Goal: Task Accomplishment & Management: Use online tool/utility

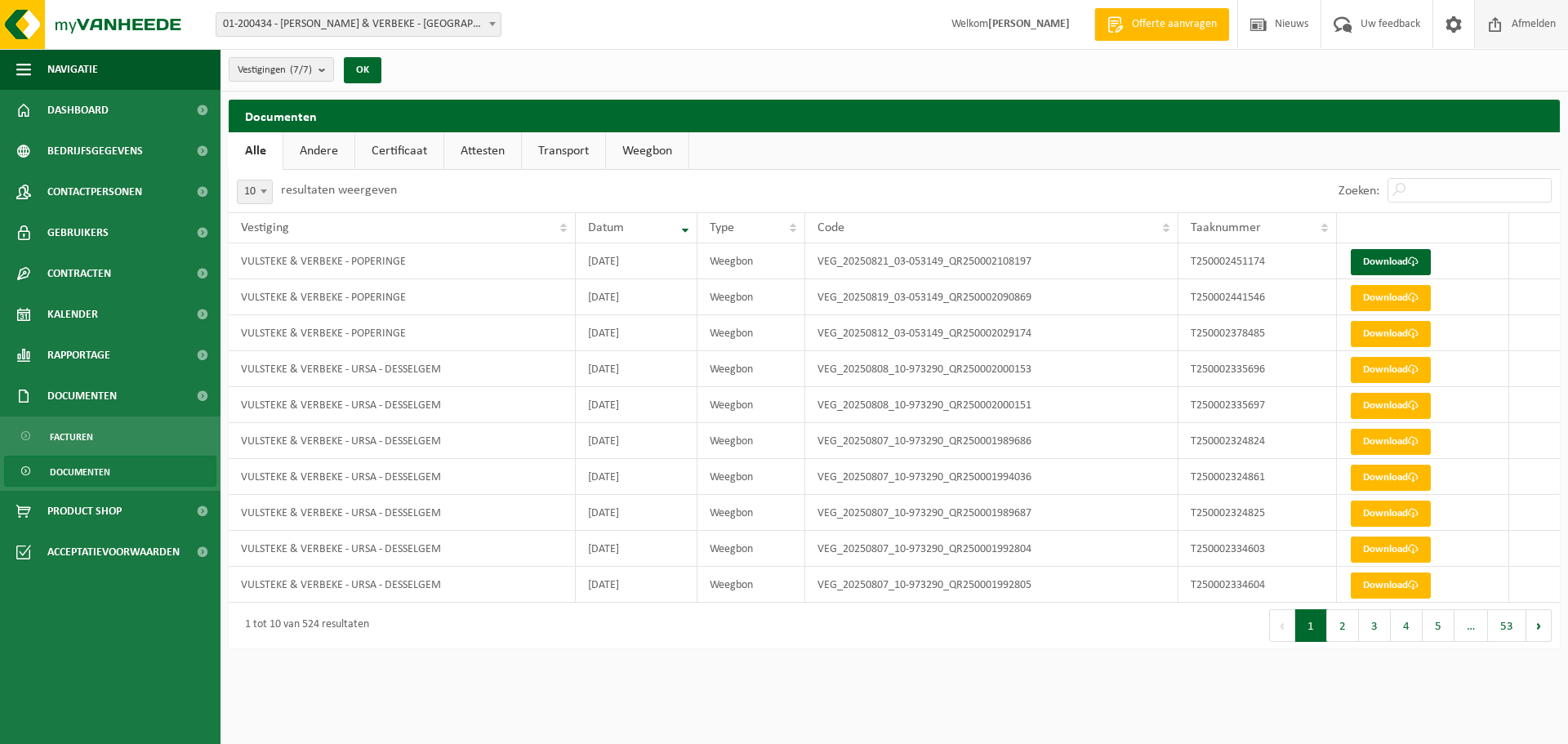
click at [1504, 30] on span at bounding box center [1495, 24] width 24 height 48
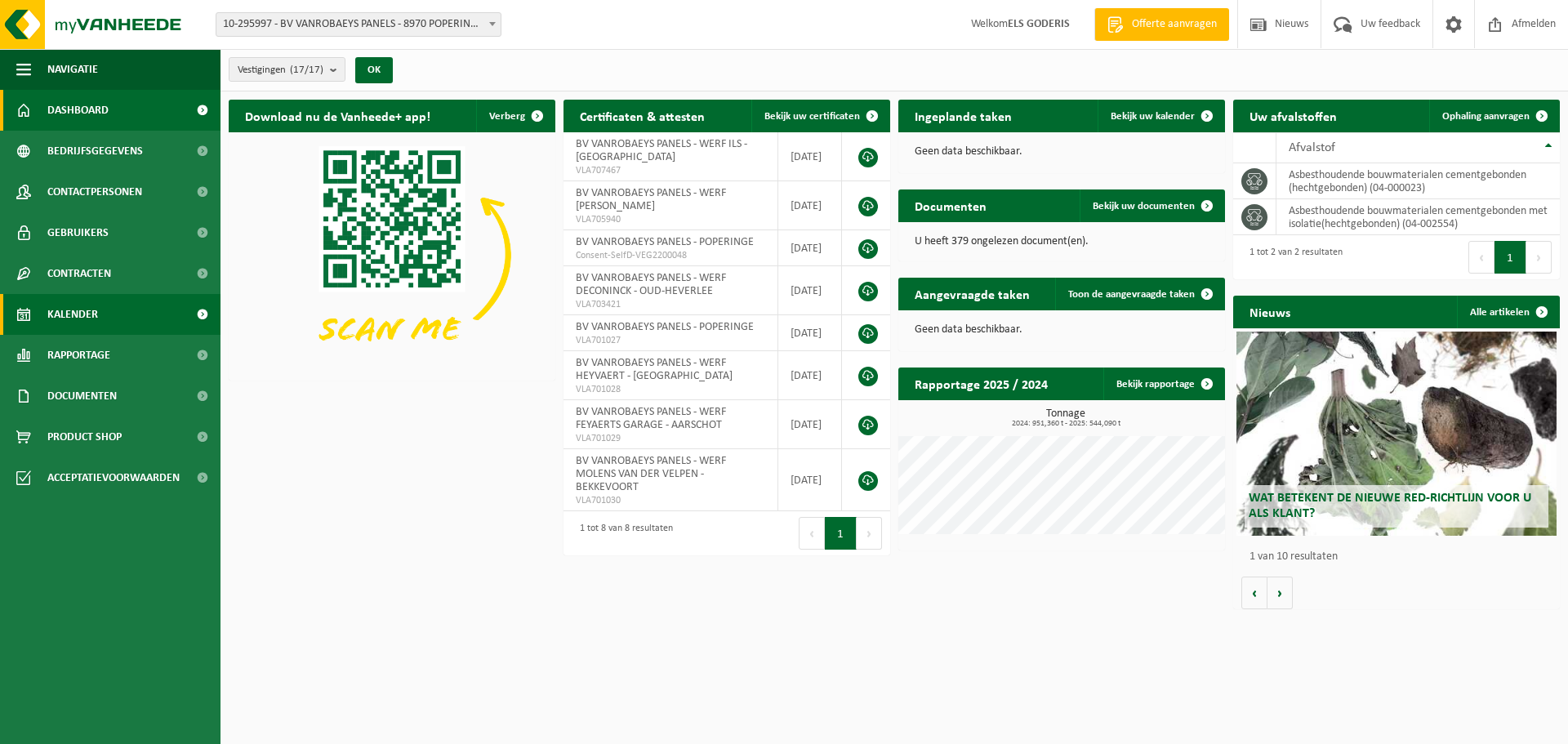
click at [99, 309] on link "Kalender" at bounding box center [110, 315] width 220 height 41
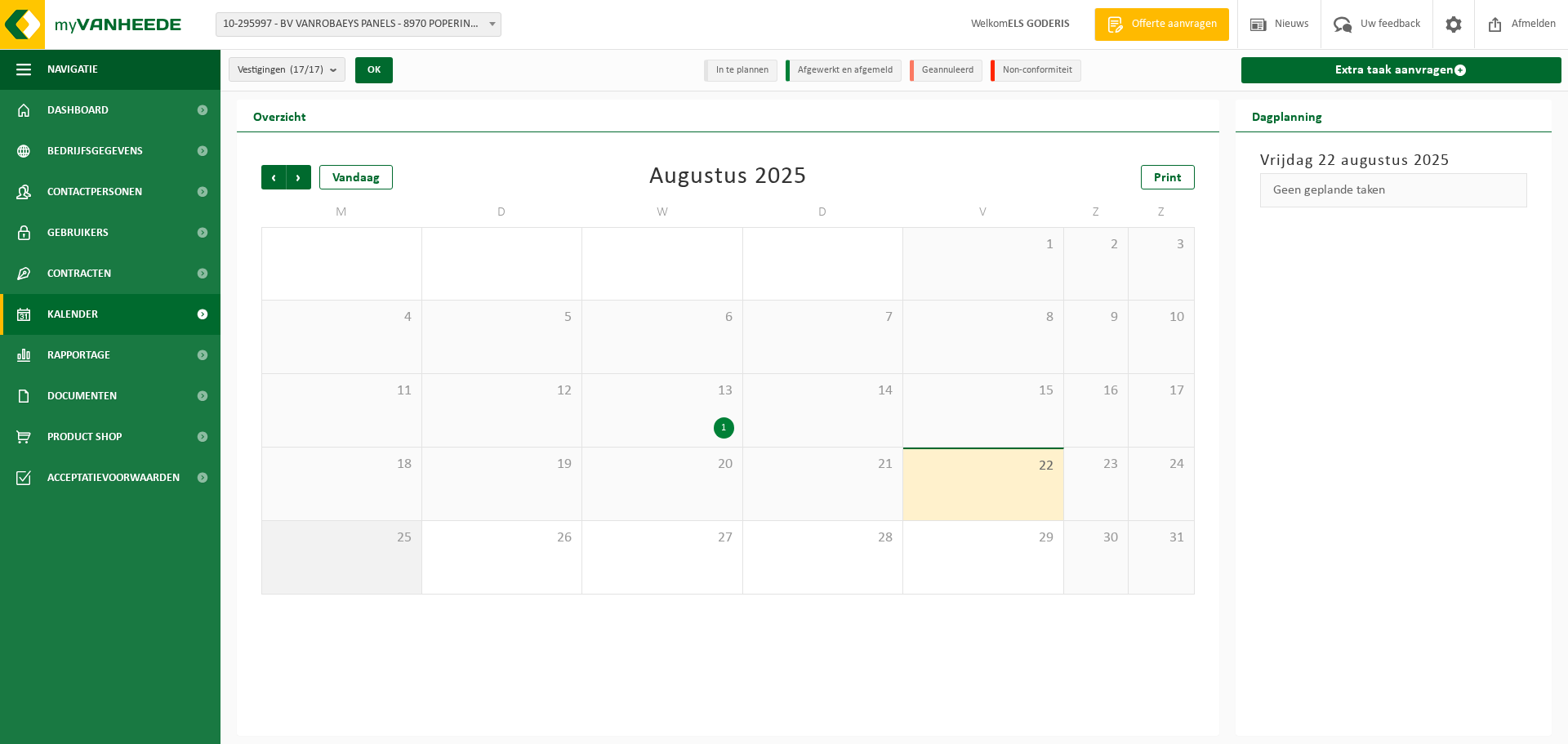
click at [323, 549] on div "25" at bounding box center [341, 557] width 159 height 73
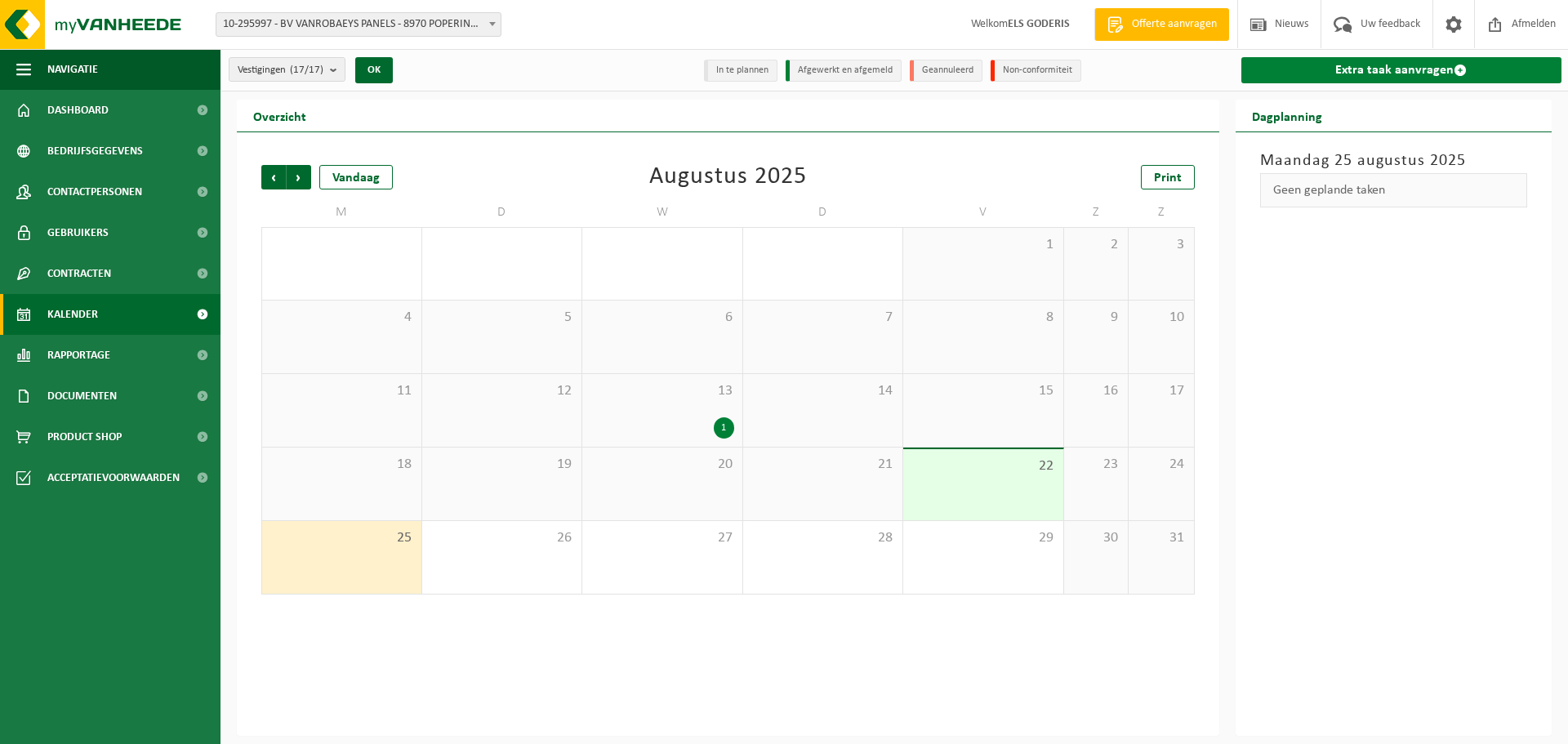
click at [1335, 68] on link "Extra taak aanvragen" at bounding box center [1401, 70] width 321 height 26
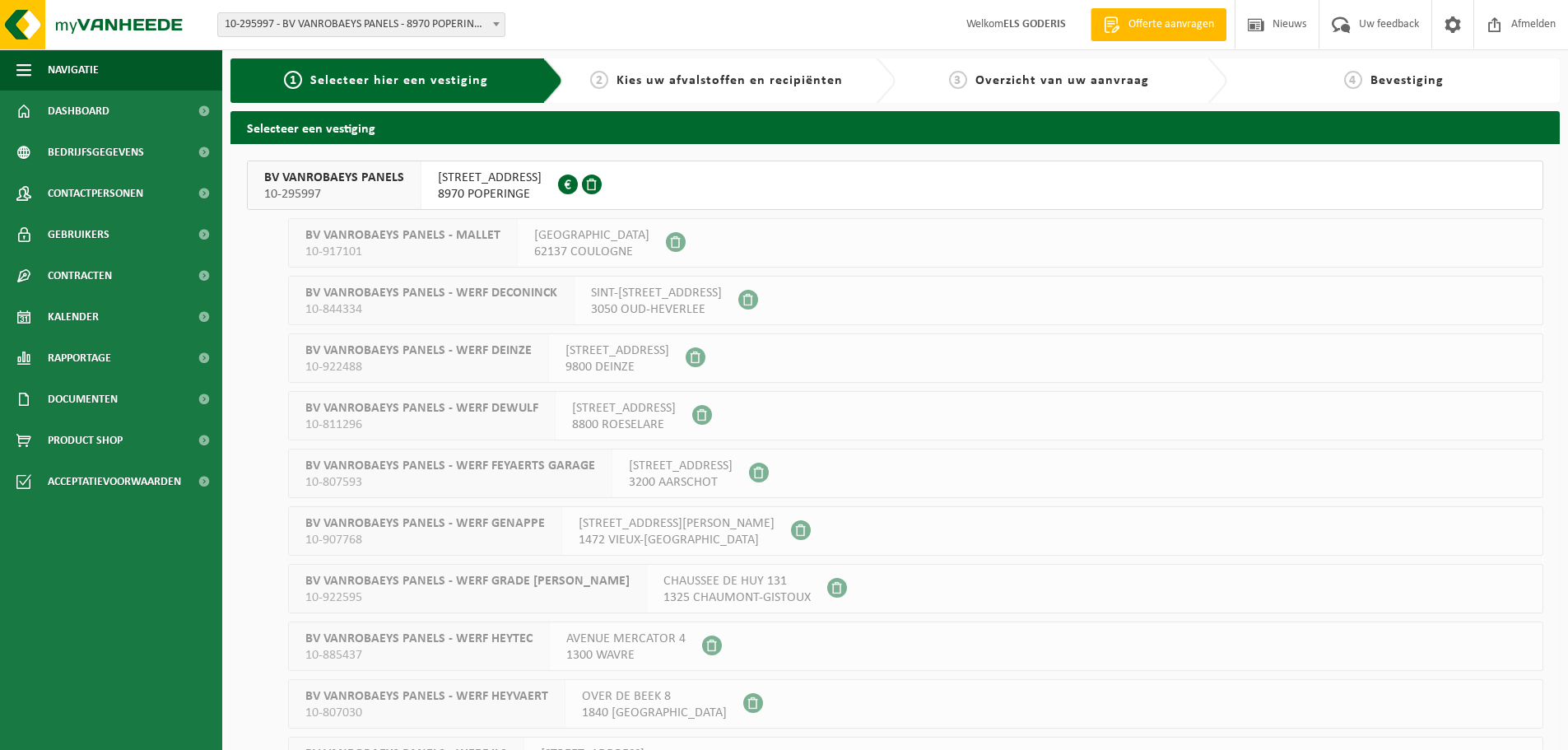
click at [375, 188] on span "10-295997" at bounding box center [333, 194] width 140 height 16
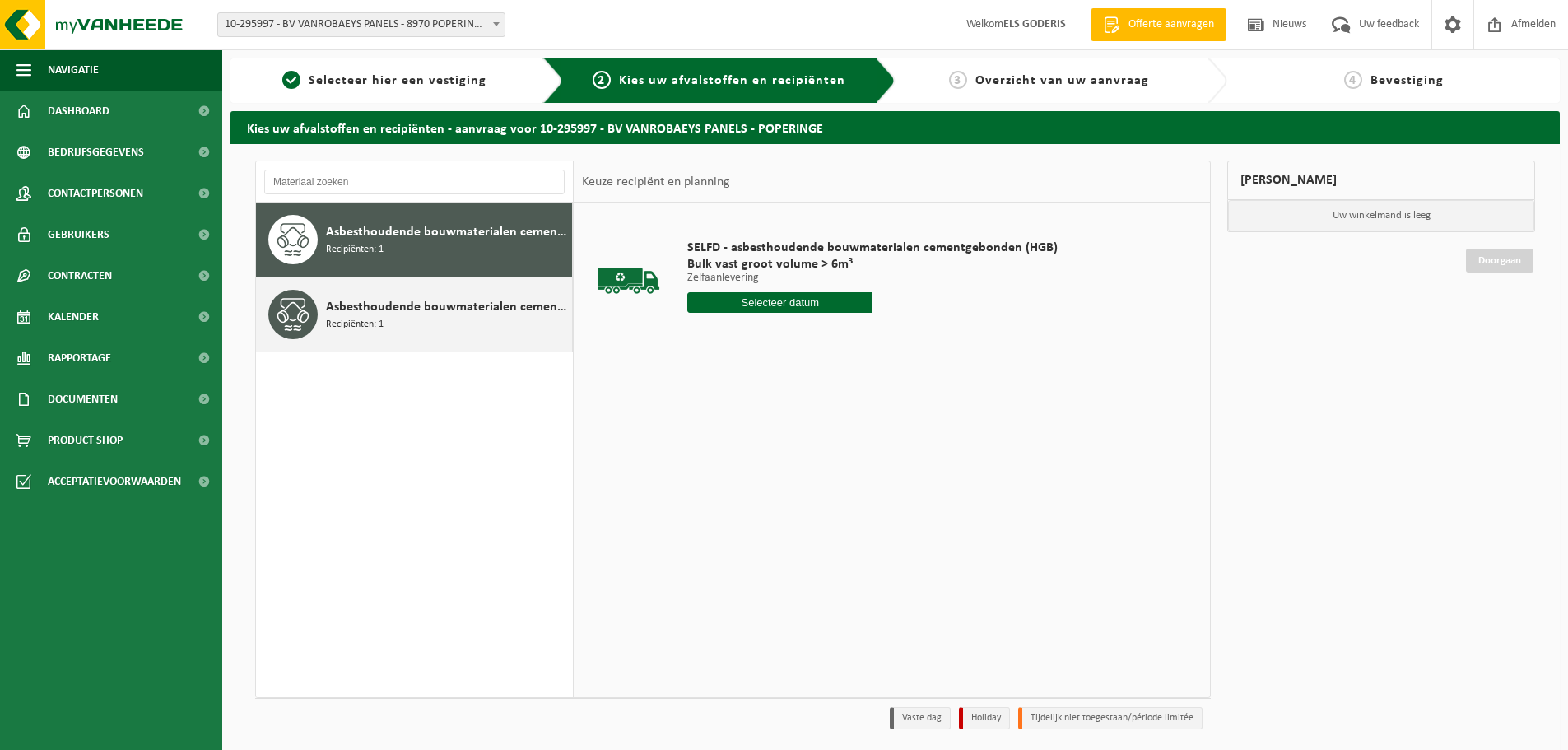
click at [400, 311] on span "Asbesthoudende bouwmaterialen cementgebonden met isolatie(hechtgebonden)" at bounding box center [447, 307] width 242 height 20
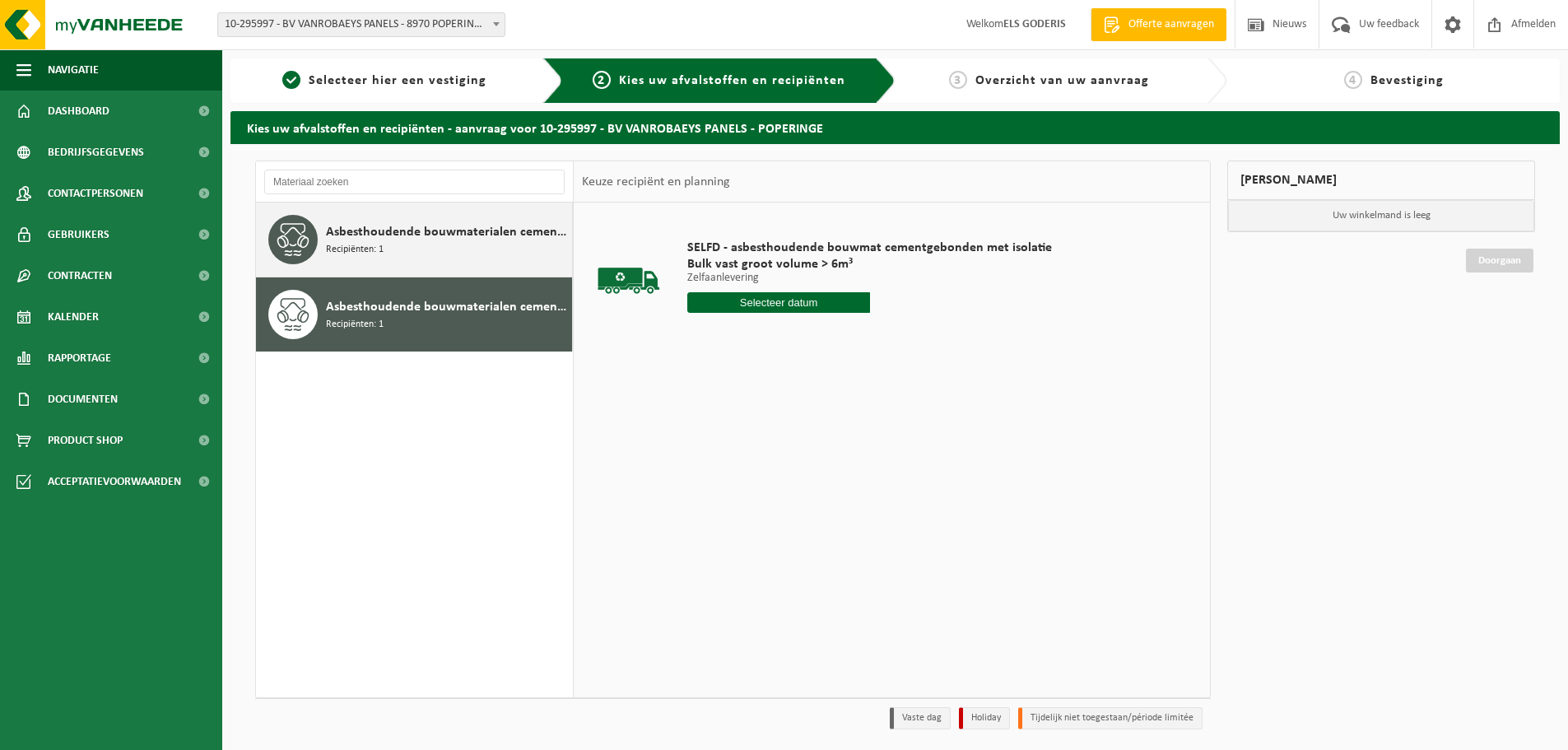
click at [402, 261] on div "Asbesthoudende bouwmaterialen cementgebonden (hechtgebonden) Recipiënten: 1" at bounding box center [447, 239] width 242 height 50
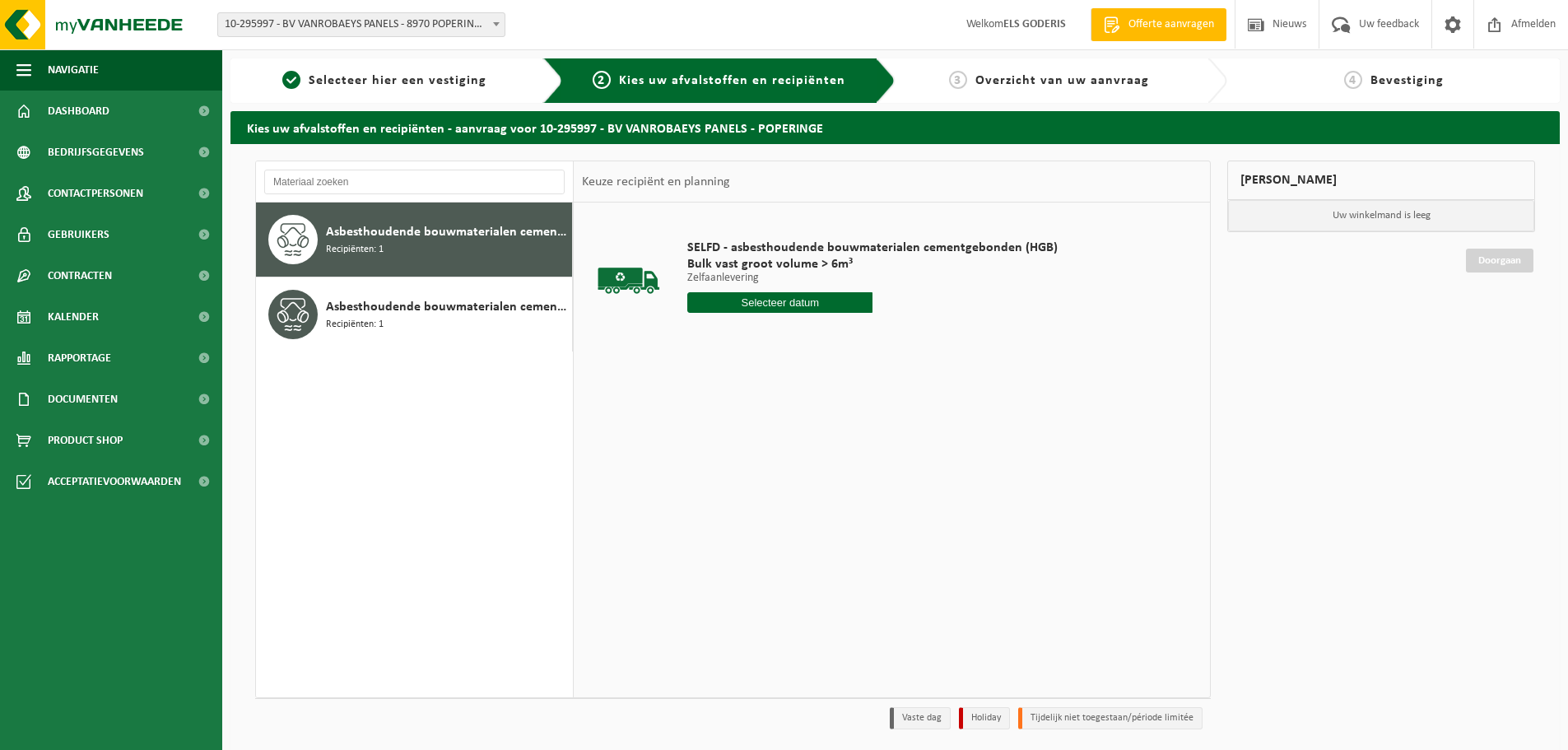
click at [762, 309] on input "text" at bounding box center [779, 302] width 185 height 21
click at [710, 503] on div "25" at bounding box center [703, 501] width 29 height 26
type input "Van 2025-08-25"
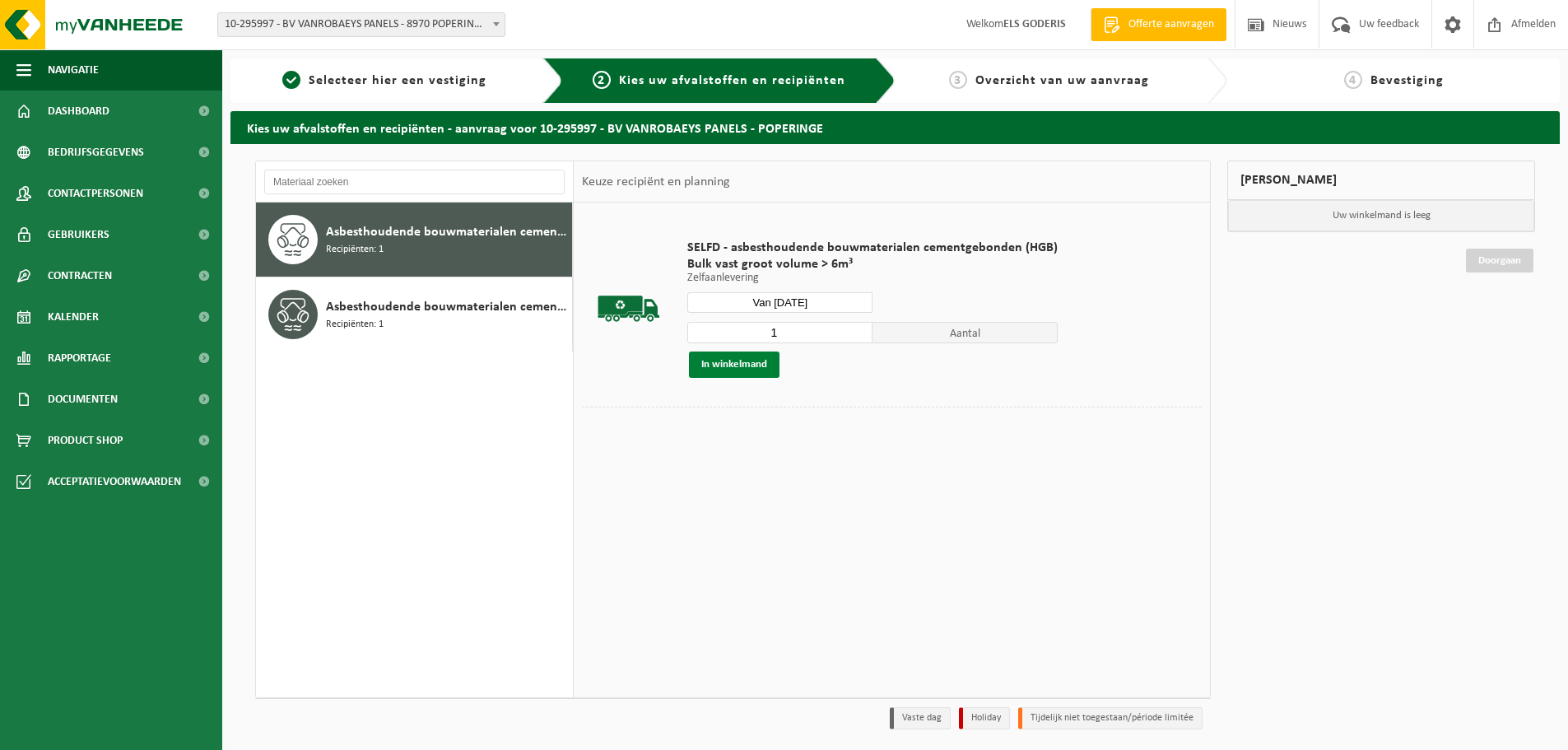
click at [723, 366] on button "In winkelmand" at bounding box center [734, 364] width 90 height 26
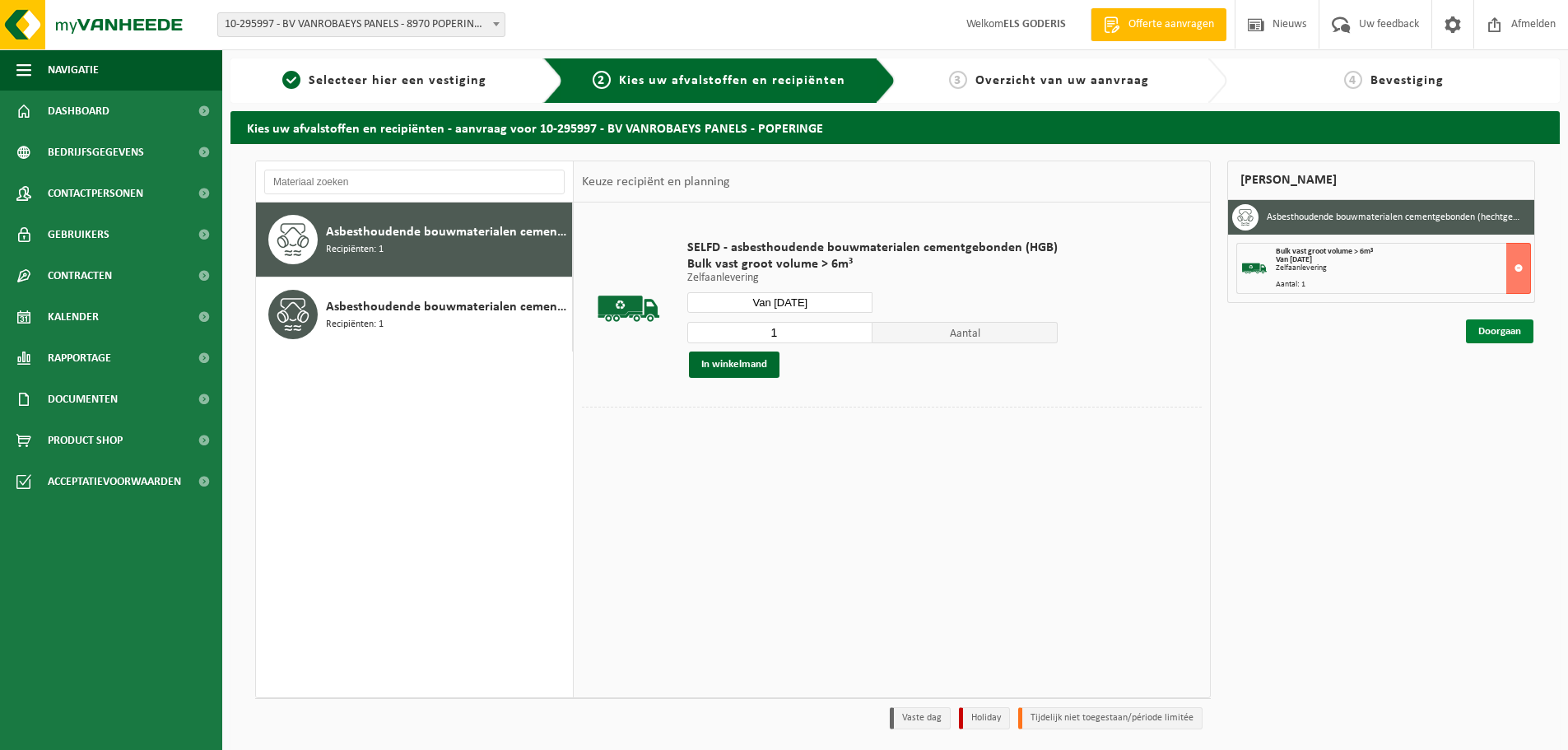
click at [1503, 325] on link "Doorgaan" at bounding box center [1499, 332] width 68 height 23
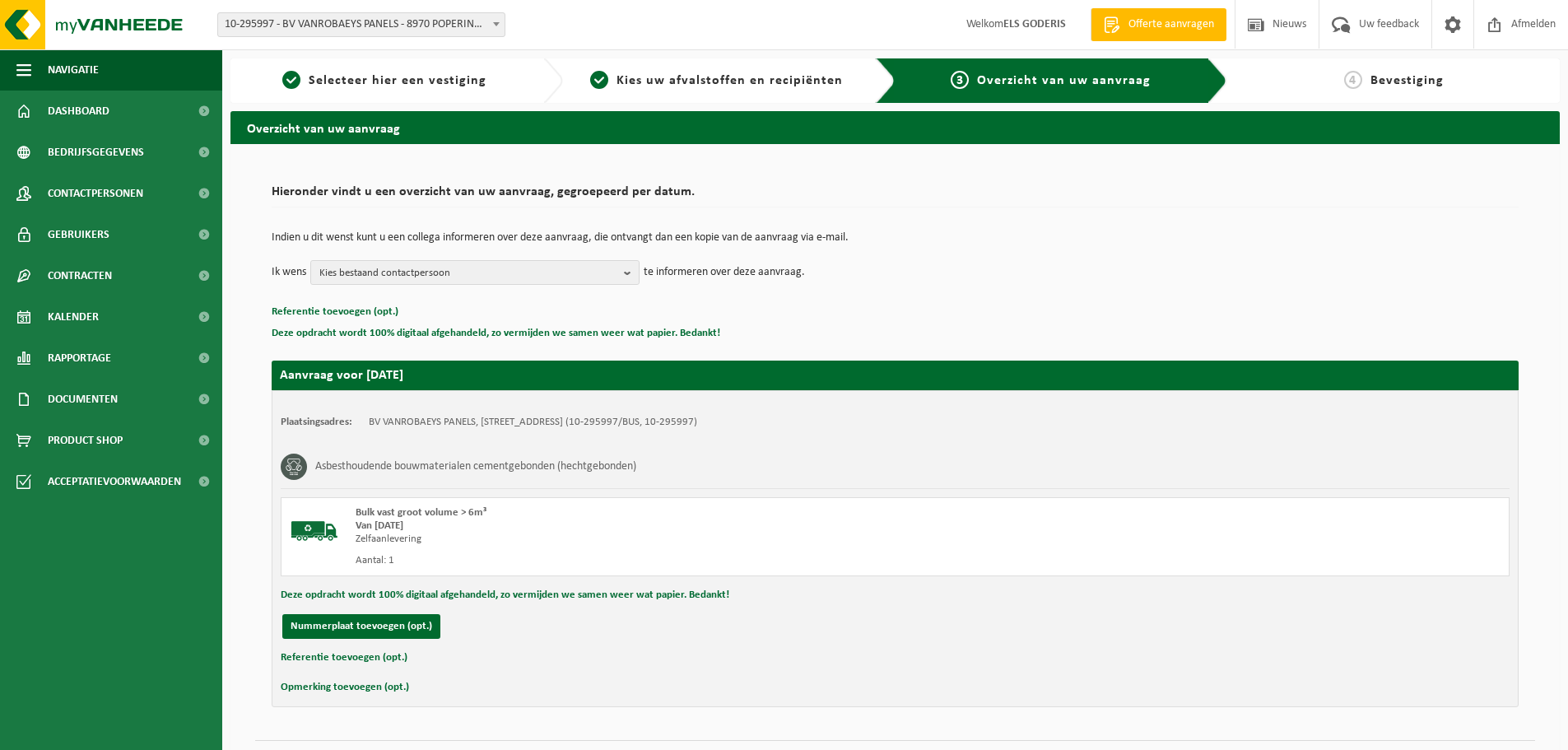
click at [369, 654] on button "Referentie toevoegen (opt.)" at bounding box center [344, 658] width 126 height 22
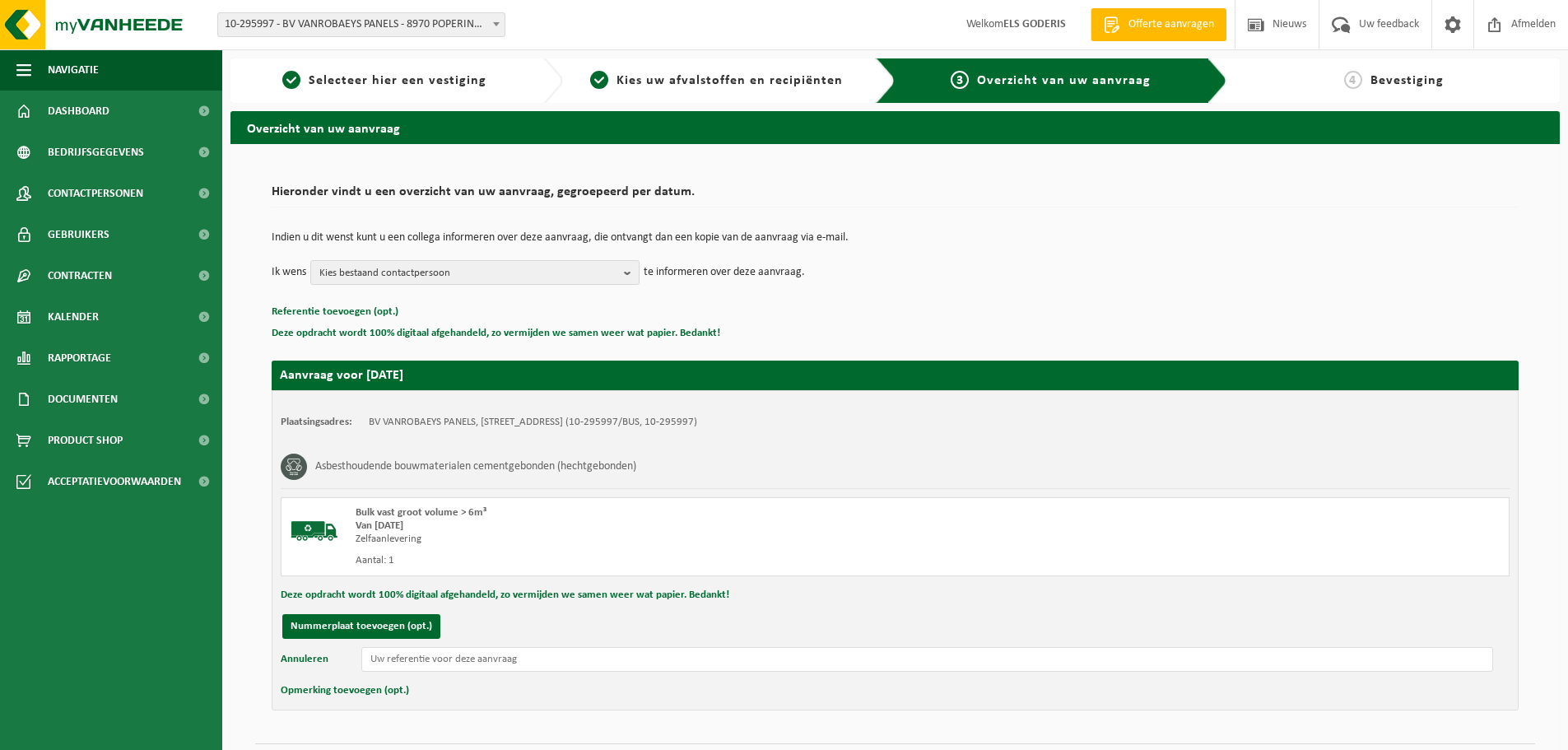
click at [281, 647] on button "Annuleren" at bounding box center [304, 659] width 48 height 24
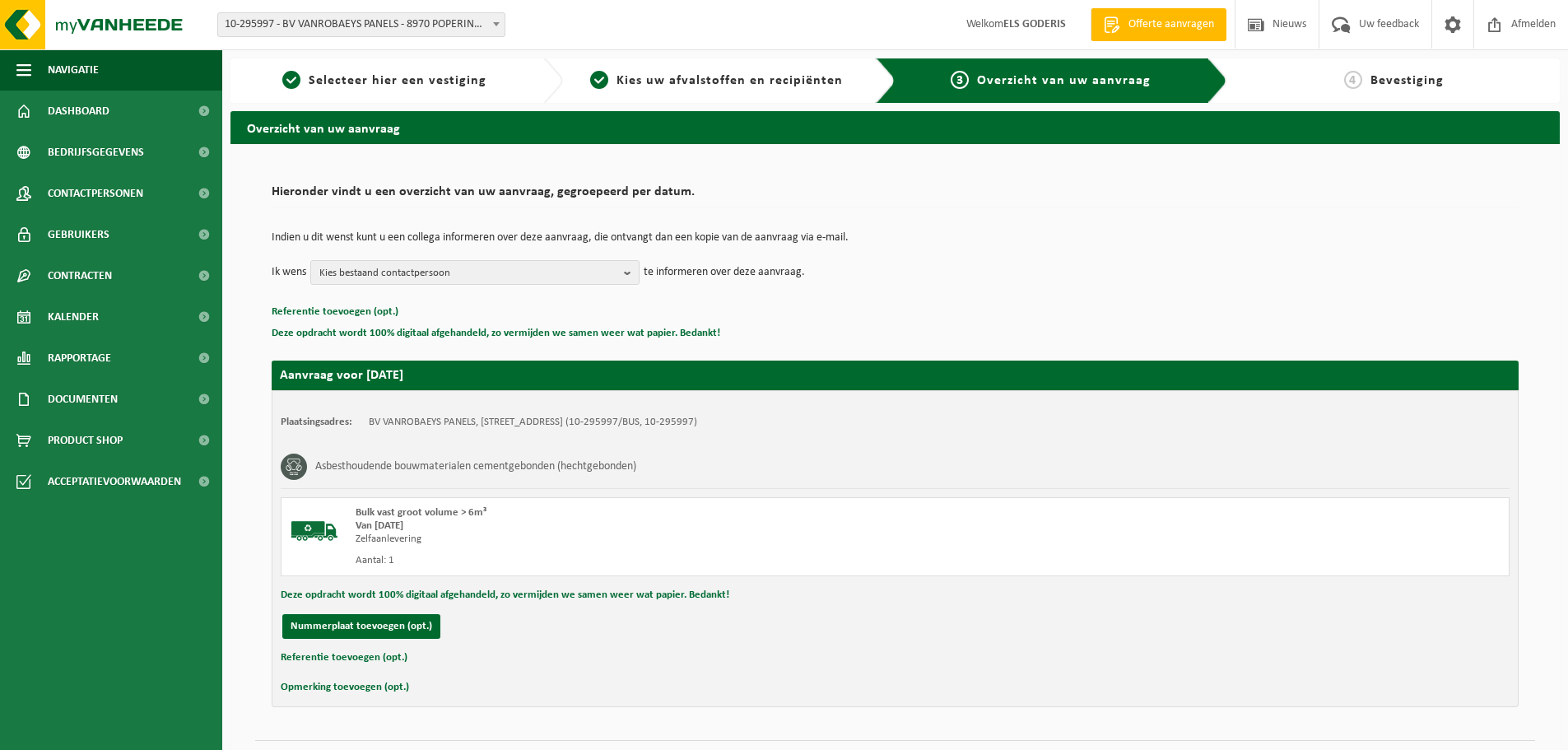
click at [281, 647] on button "Referentie toevoegen (opt.)" at bounding box center [344, 658] width 126 height 22
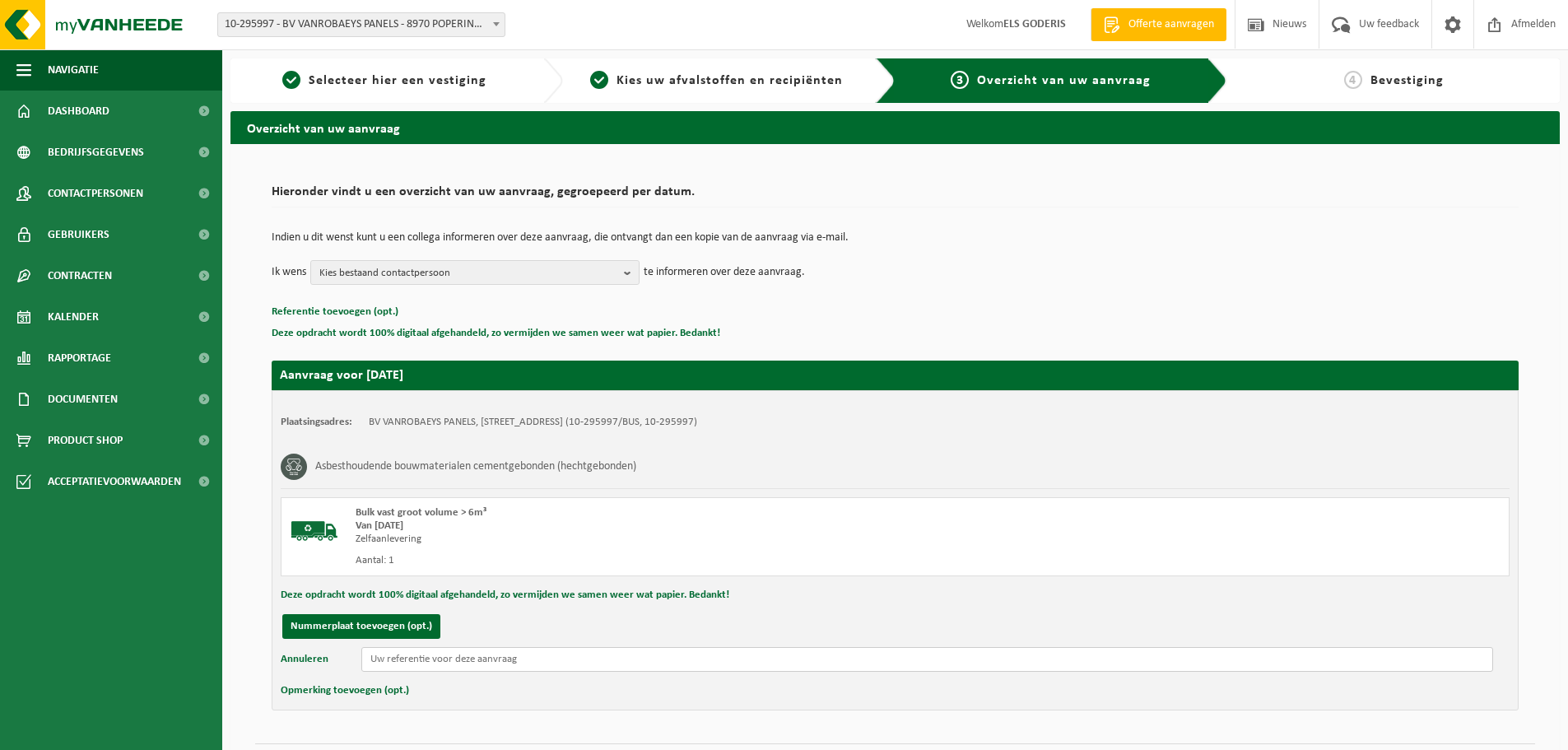
click at [451, 657] on input "text" at bounding box center [927, 659] width 1132 height 24
type input "Borlix - Lanceloot Blondeellaan 15 - Zeebrugge"
click at [374, 623] on button "Nummerplaat toevoegen (opt.)" at bounding box center [361, 626] width 158 height 24
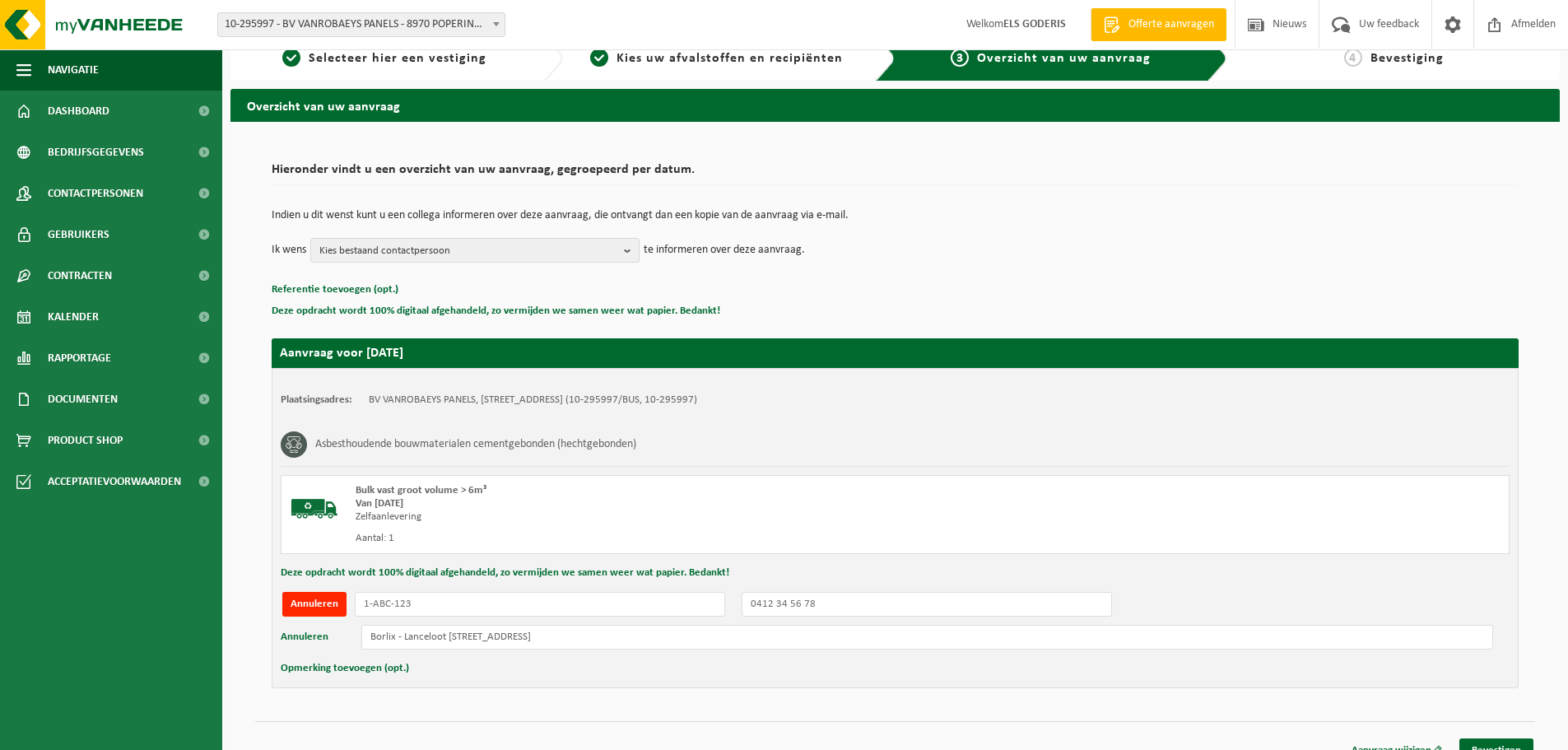
scroll to position [43, 0]
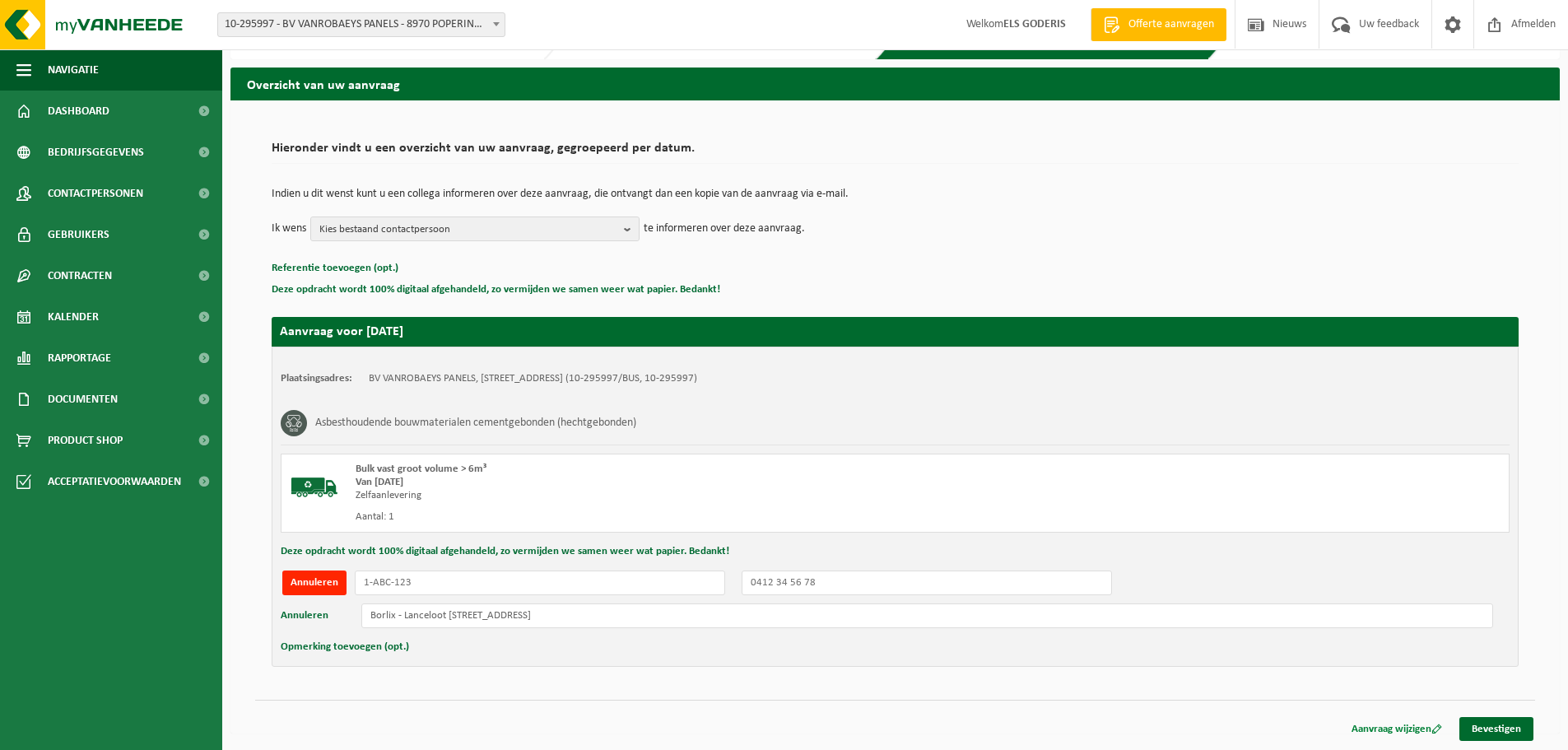
click at [1358, 736] on link "Aanvraag wijzigen" at bounding box center [1397, 729] width 116 height 23
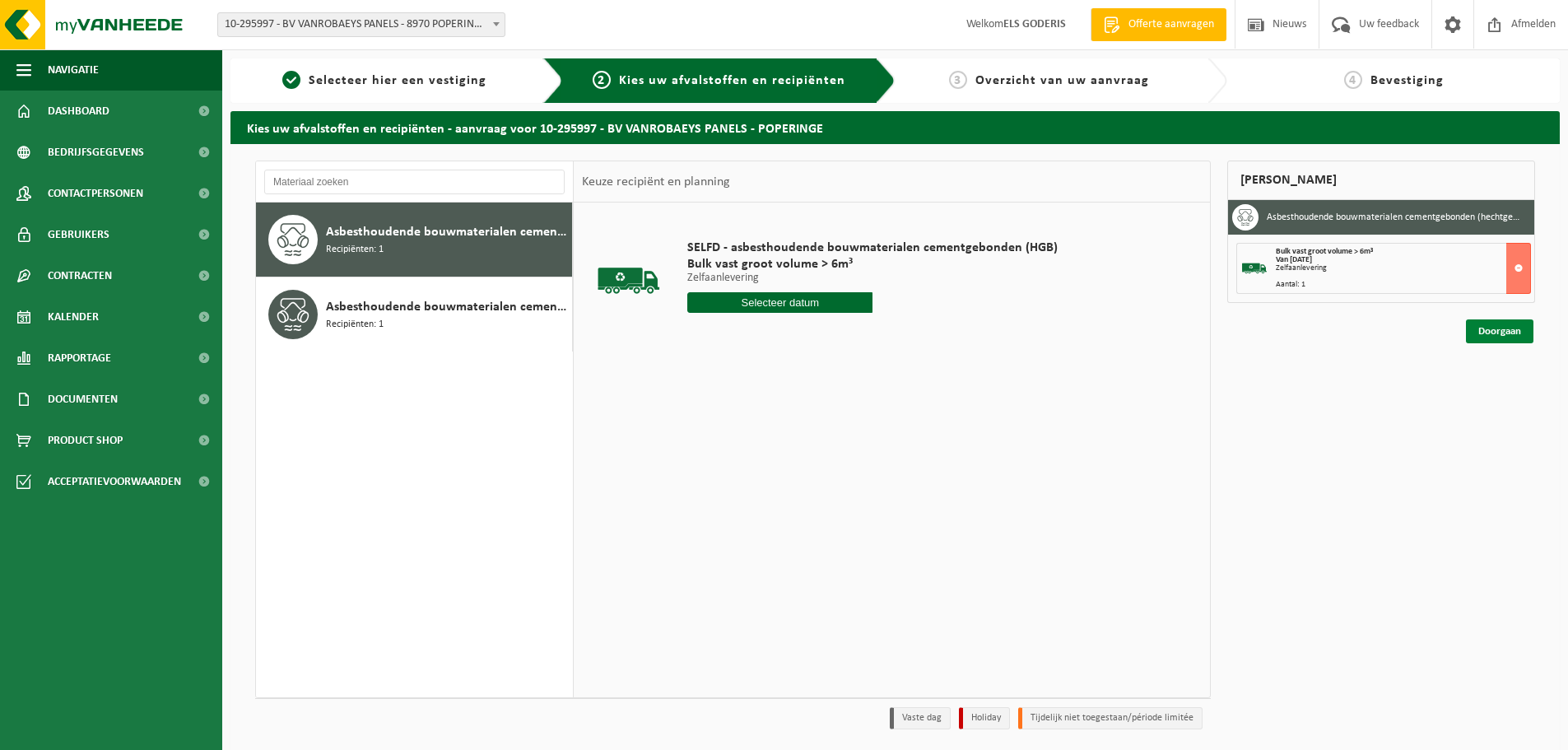
click at [1488, 330] on link "Doorgaan" at bounding box center [1499, 332] width 68 height 23
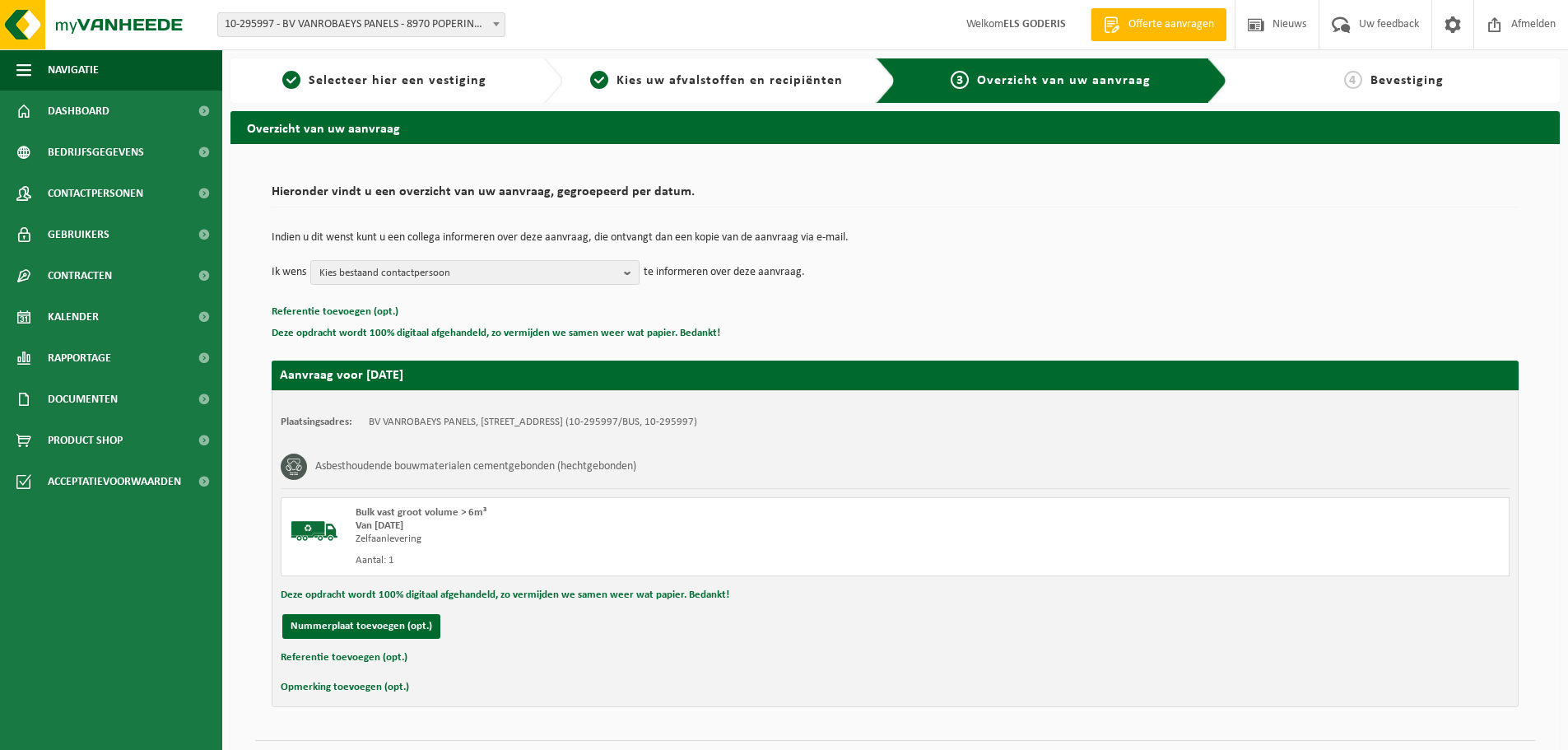
click at [361, 660] on button "Referentie toevoegen (opt.)" at bounding box center [344, 658] width 126 height 22
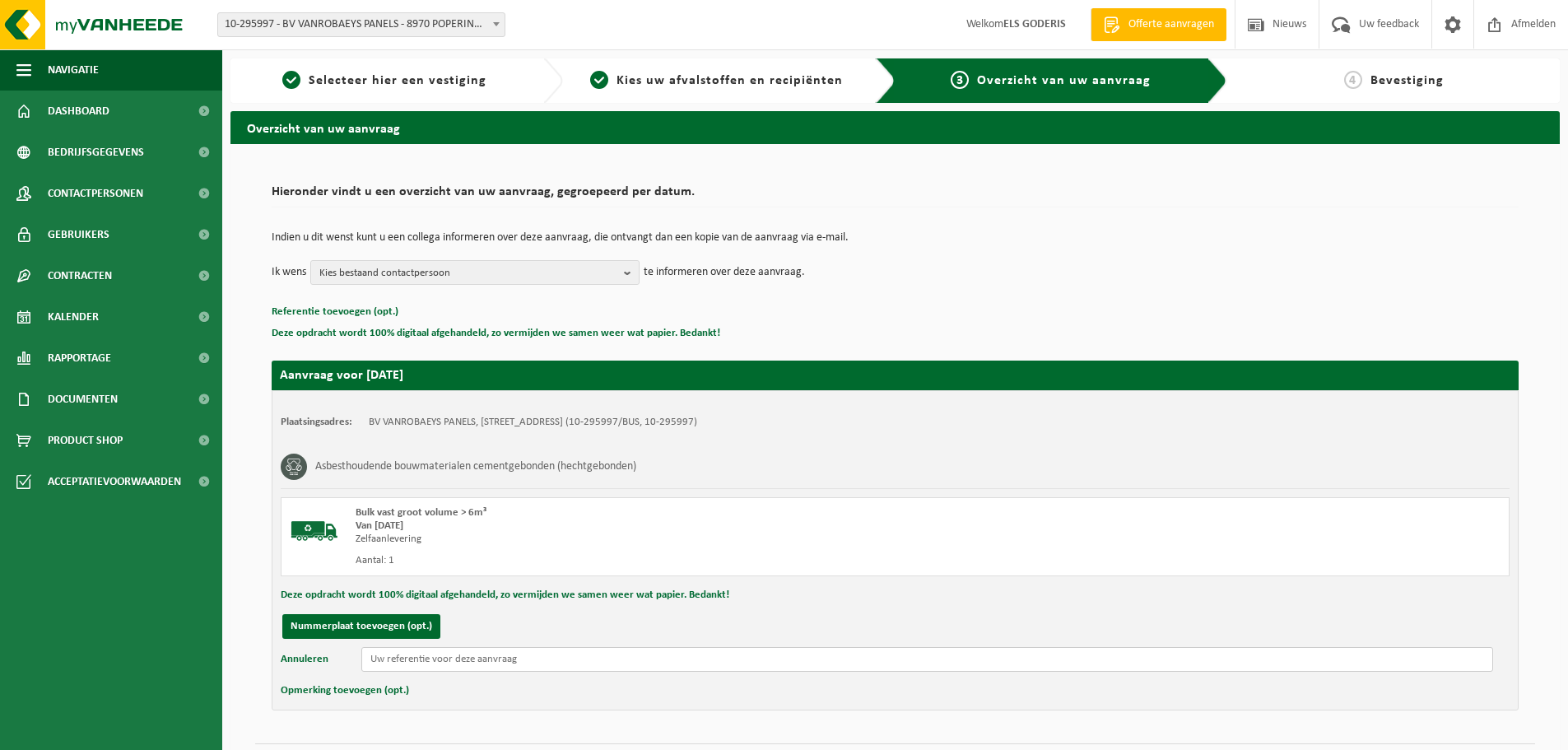
click at [377, 665] on input "text" at bounding box center [927, 659] width 1132 height 24
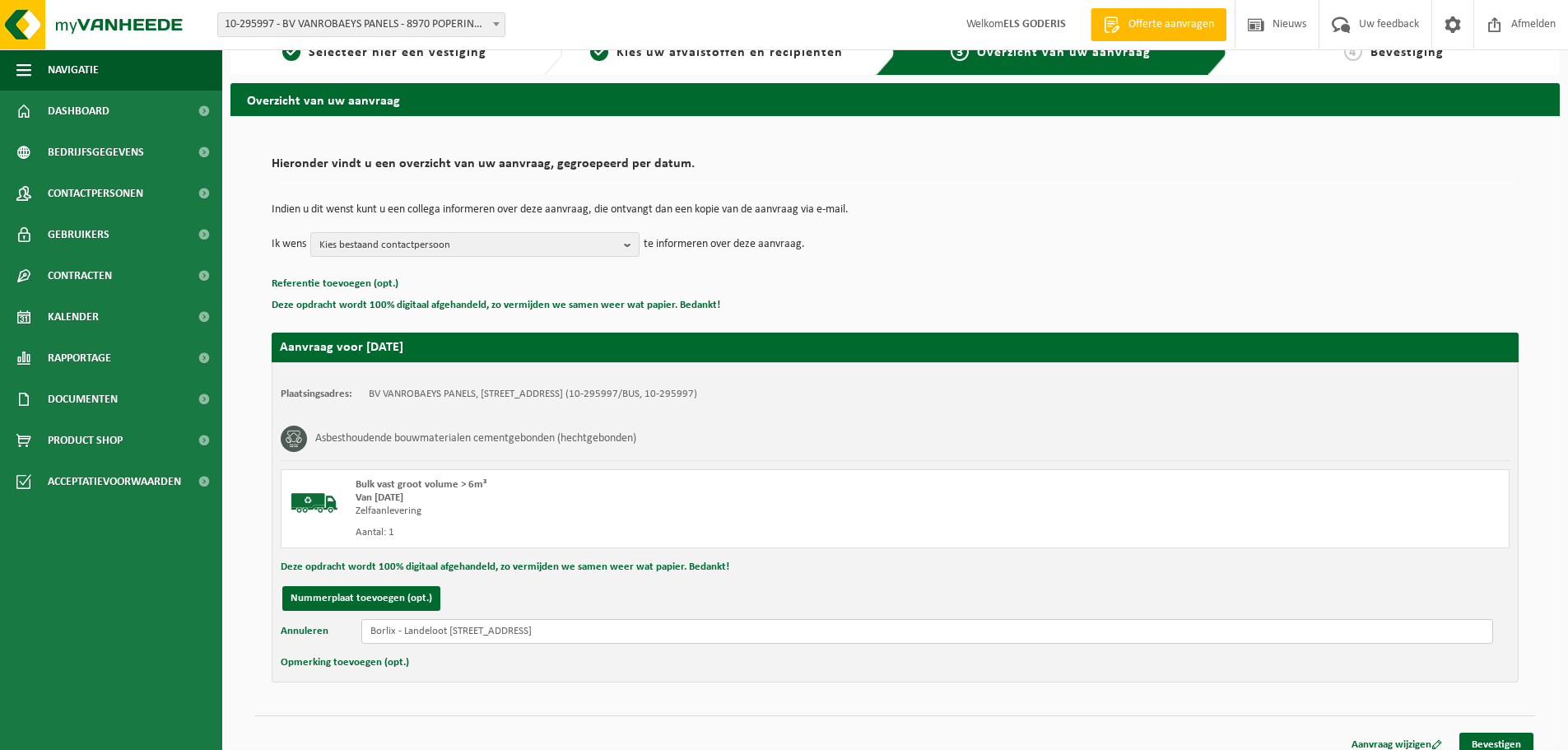
scroll to position [43, 0]
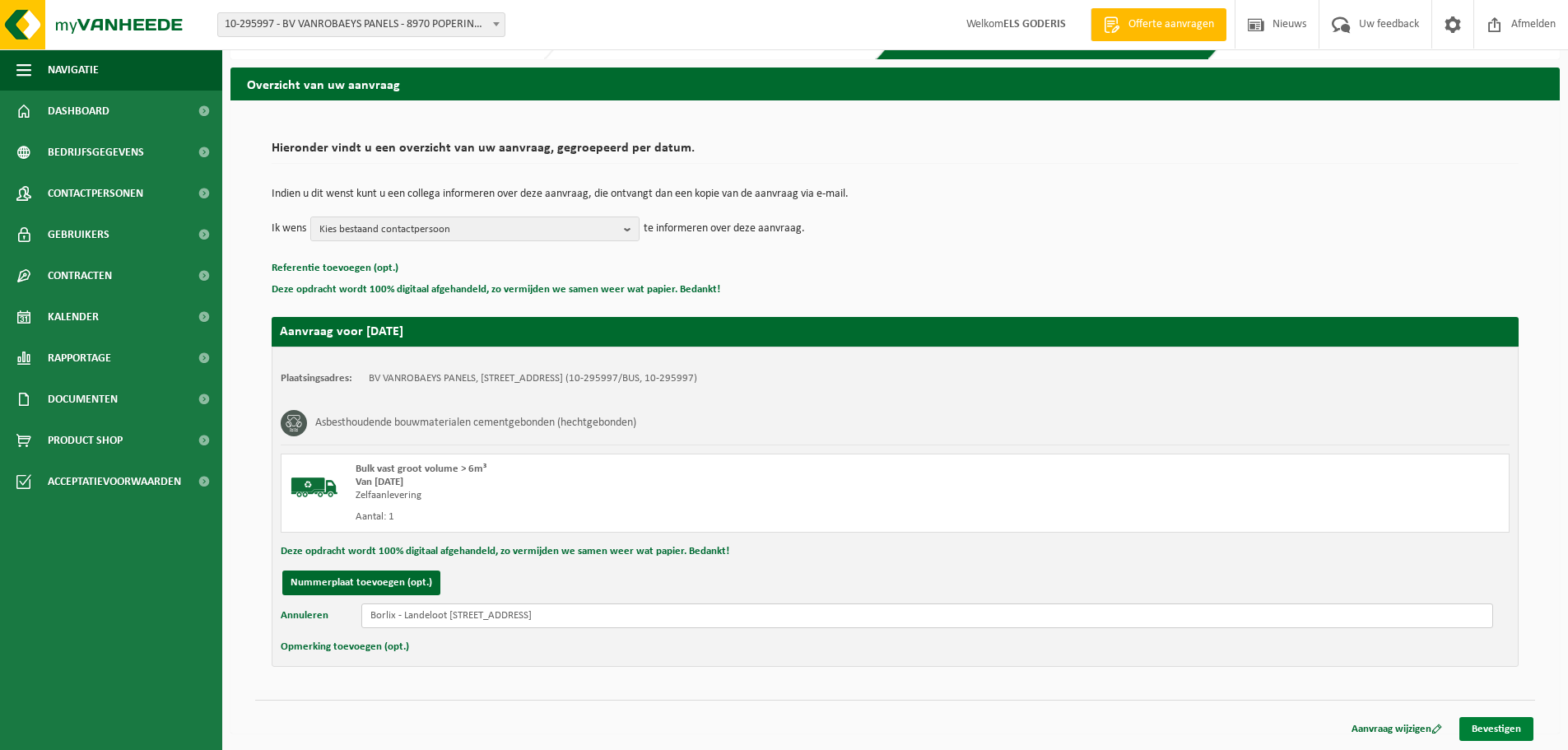
type input "Borlix - Landeloot Blondeellaan 15 - Zeebrugge"
click at [1500, 731] on link "Bevestigen" at bounding box center [1497, 729] width 74 height 23
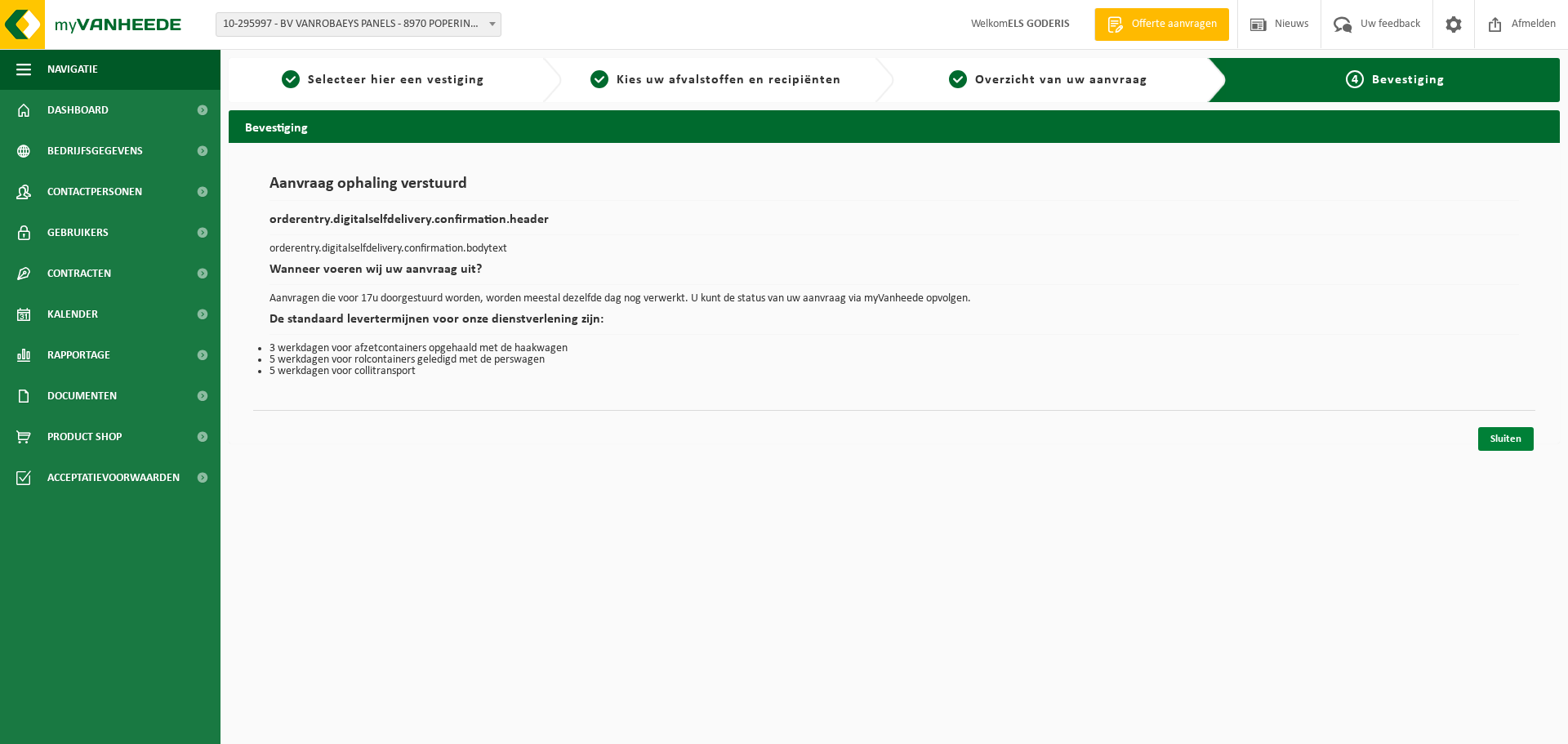
click at [1503, 437] on link "Sluiten" at bounding box center [1505, 439] width 56 height 23
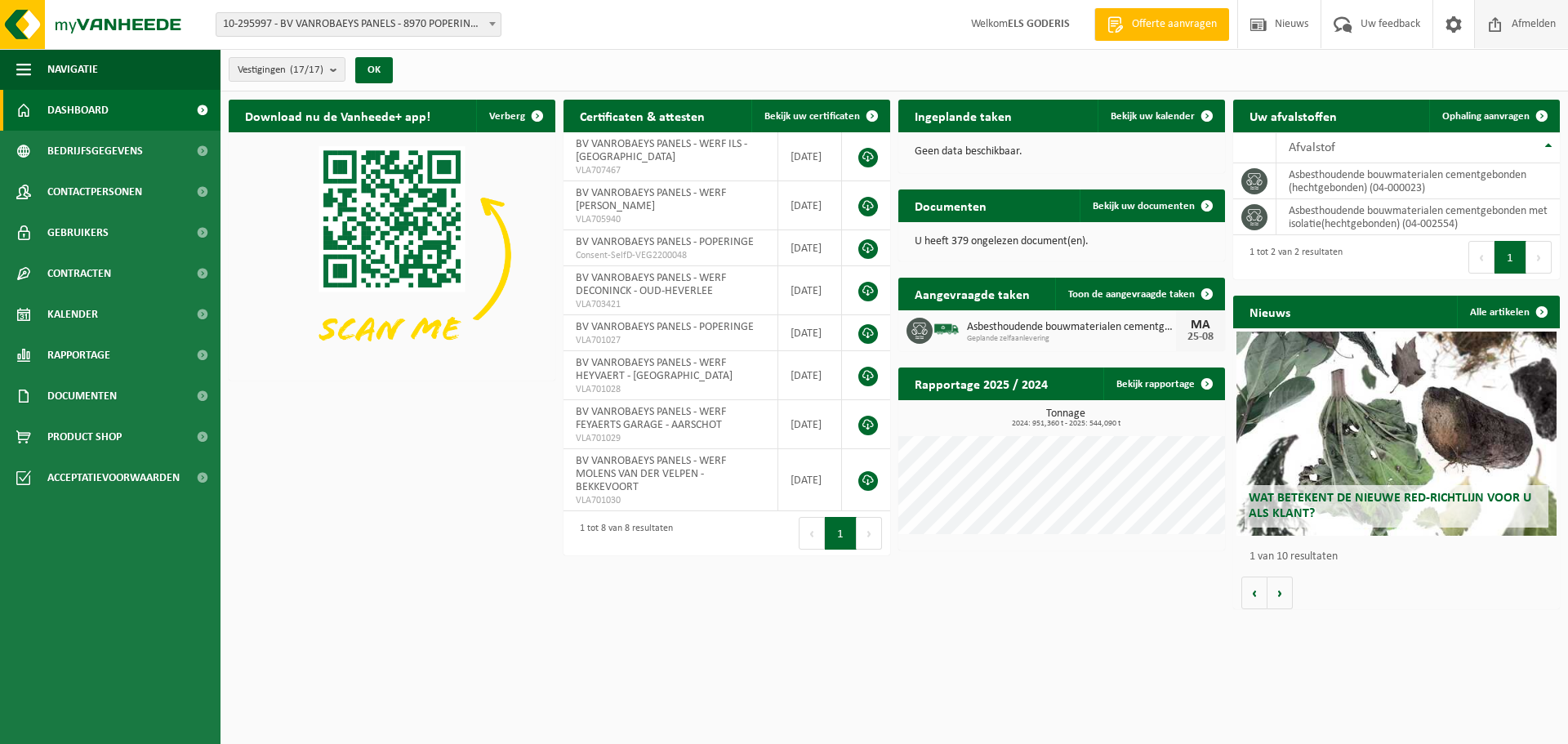
click at [1517, 11] on span "Afmelden" at bounding box center [1533, 24] width 52 height 48
